Goal: Communication & Community: Answer question/provide support

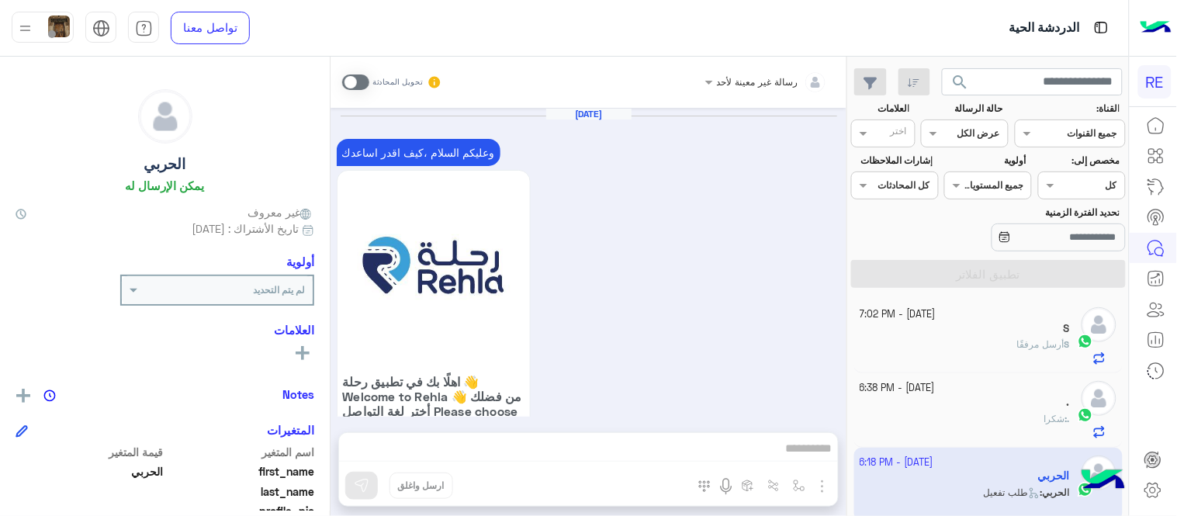
scroll to position [1531, 0]
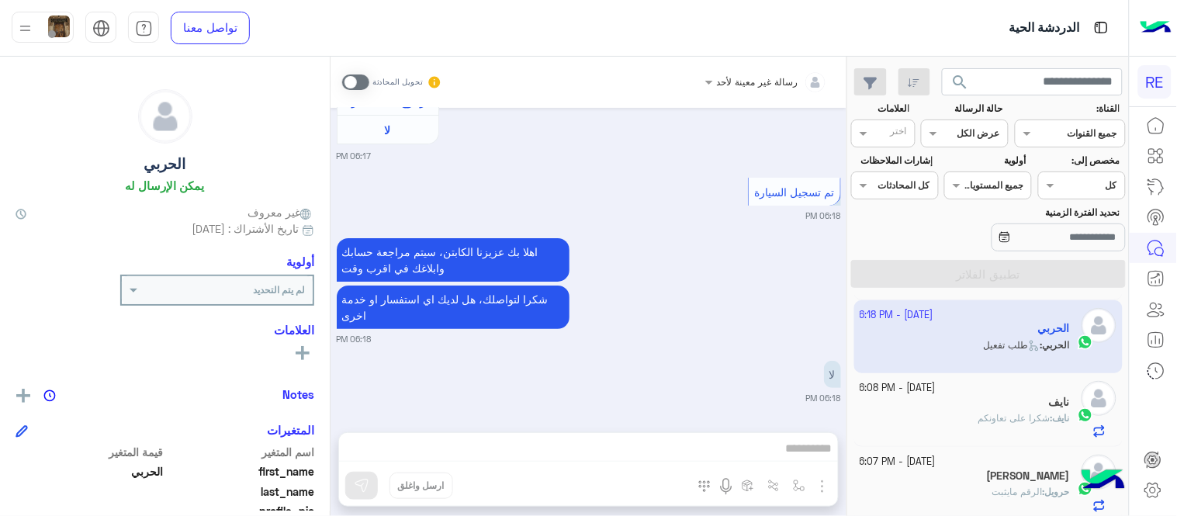
click at [353, 78] on span at bounding box center [355, 82] width 27 height 16
click at [653, 454] on div "رسالة غير معينة لأحد تحويل المحادثة [DATE] وعليكم السلام ،كيف اقدر اساعدك اهلًا…" at bounding box center [589, 290] width 516 height 466
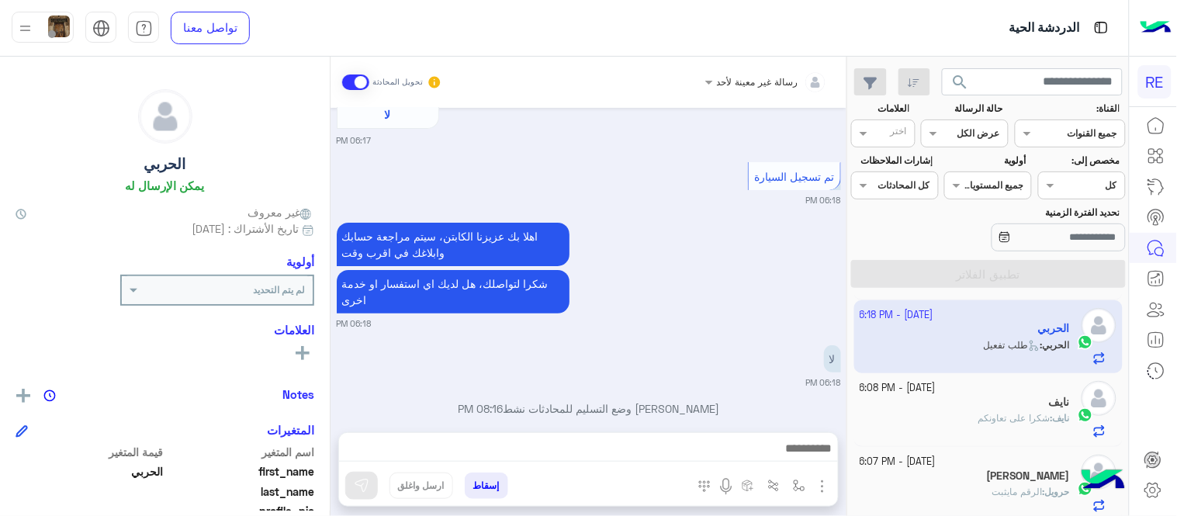
scroll to position [1570, 0]
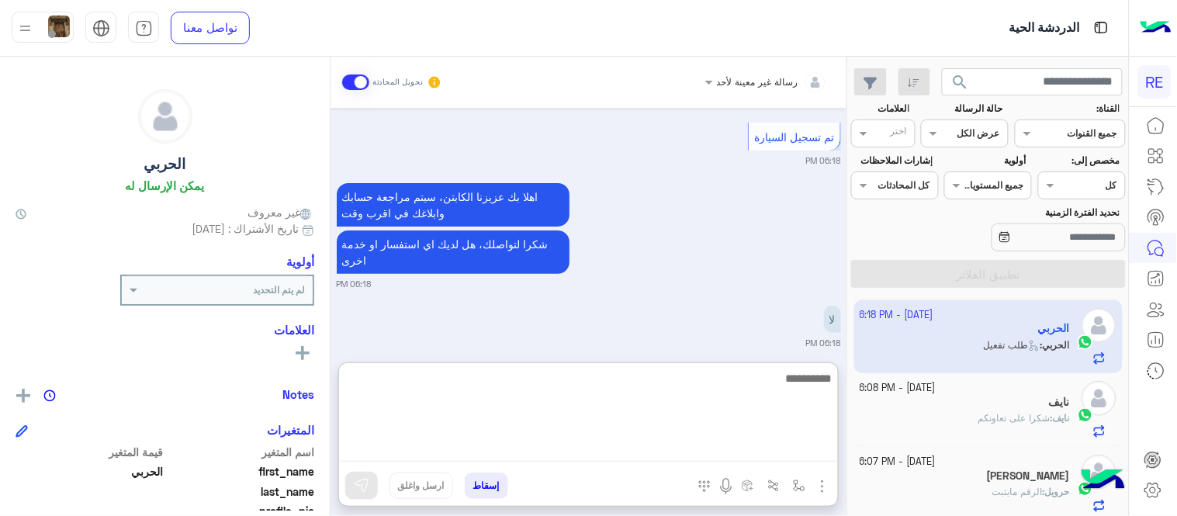
click at [653, 454] on textarea at bounding box center [588, 415] width 499 height 93
type textarea "**********"
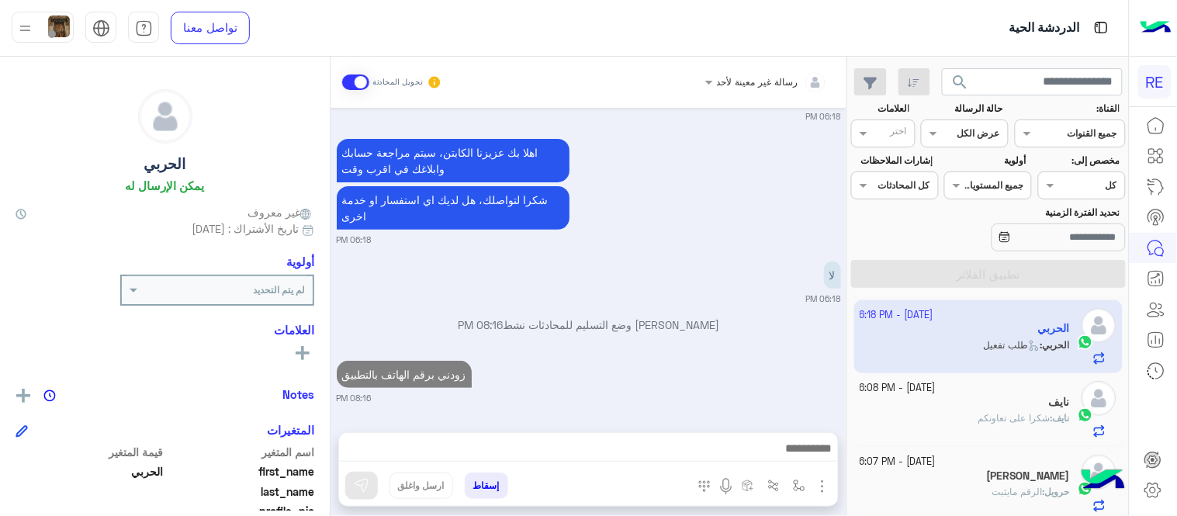
scroll to position [1630, 0]
click at [652, 335] on div "[DATE] وعليكم السلام ،كيف اقدر اساعدك اهلًا بك في تطبيق رحلة 👋 Welcome to Rehla…" at bounding box center [589, 262] width 516 height 309
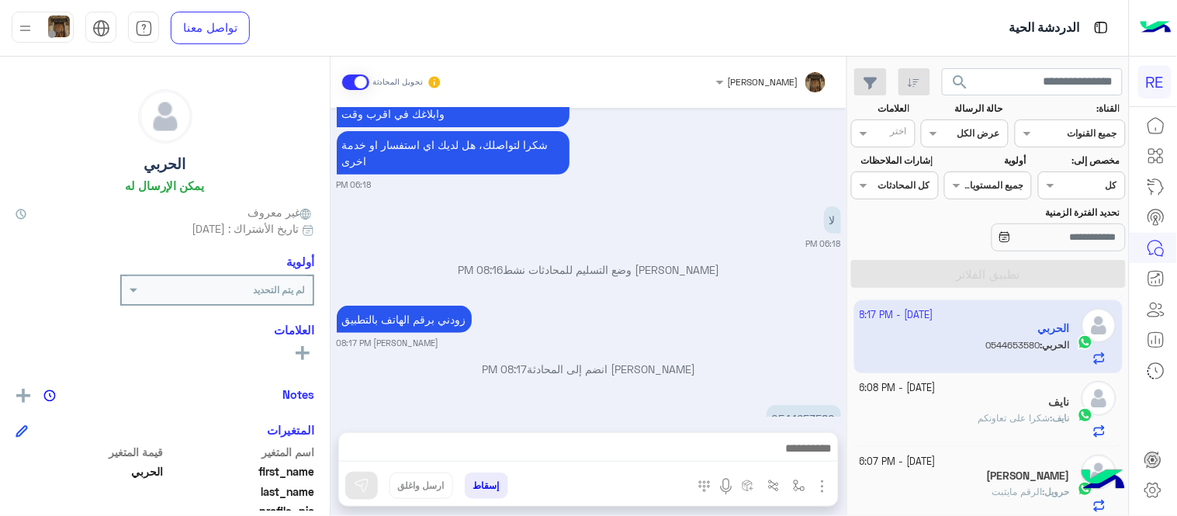
scroll to position [1729, 0]
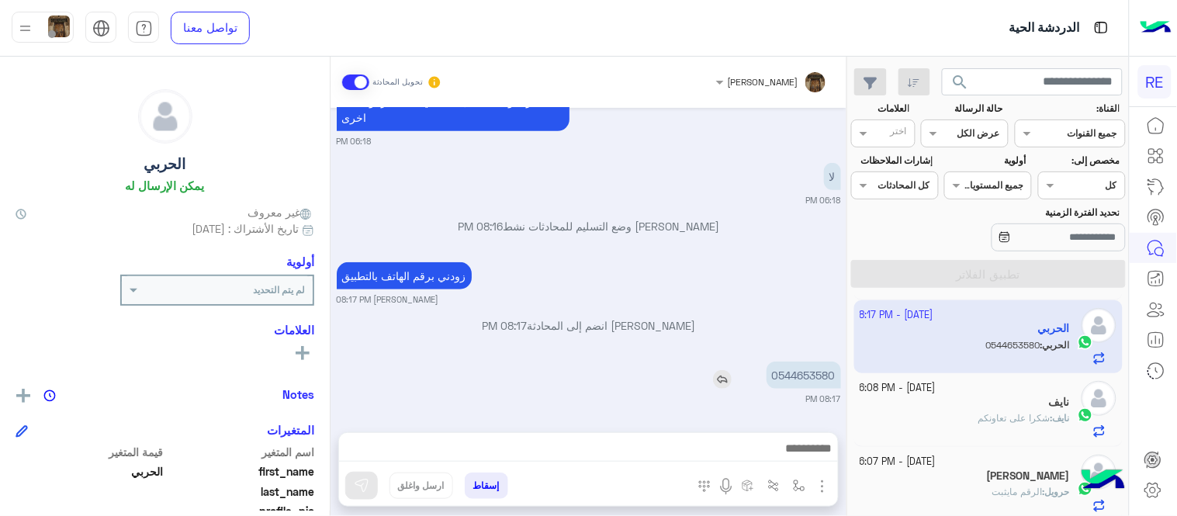
click at [823, 376] on p "0544653580" at bounding box center [804, 375] width 74 height 27
copy p "0544653580"
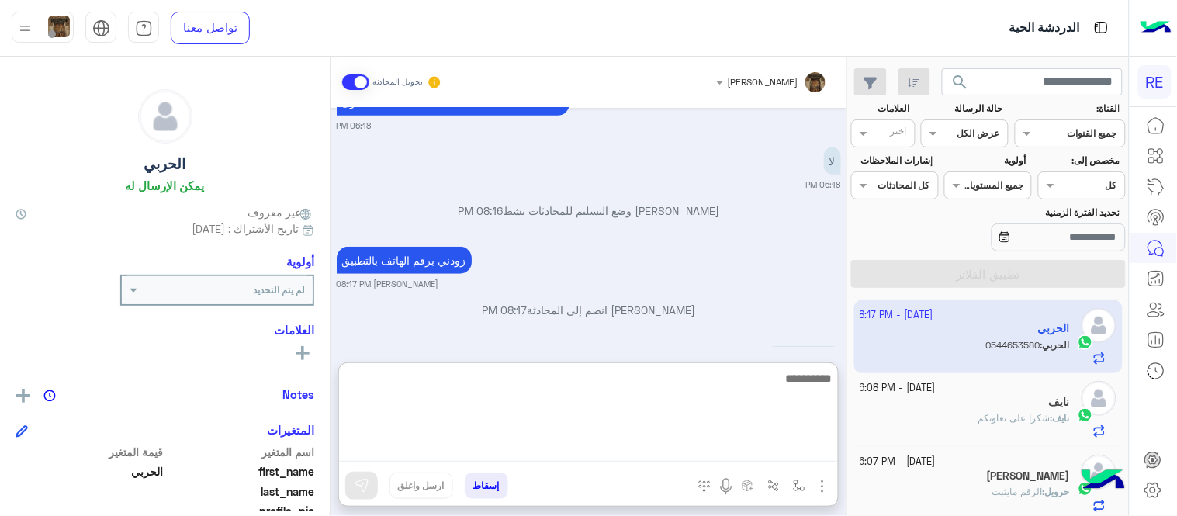
click at [664, 438] on textarea at bounding box center [588, 415] width 499 height 93
type textarea "**********"
